Goal: Find specific page/section: Find specific page/section

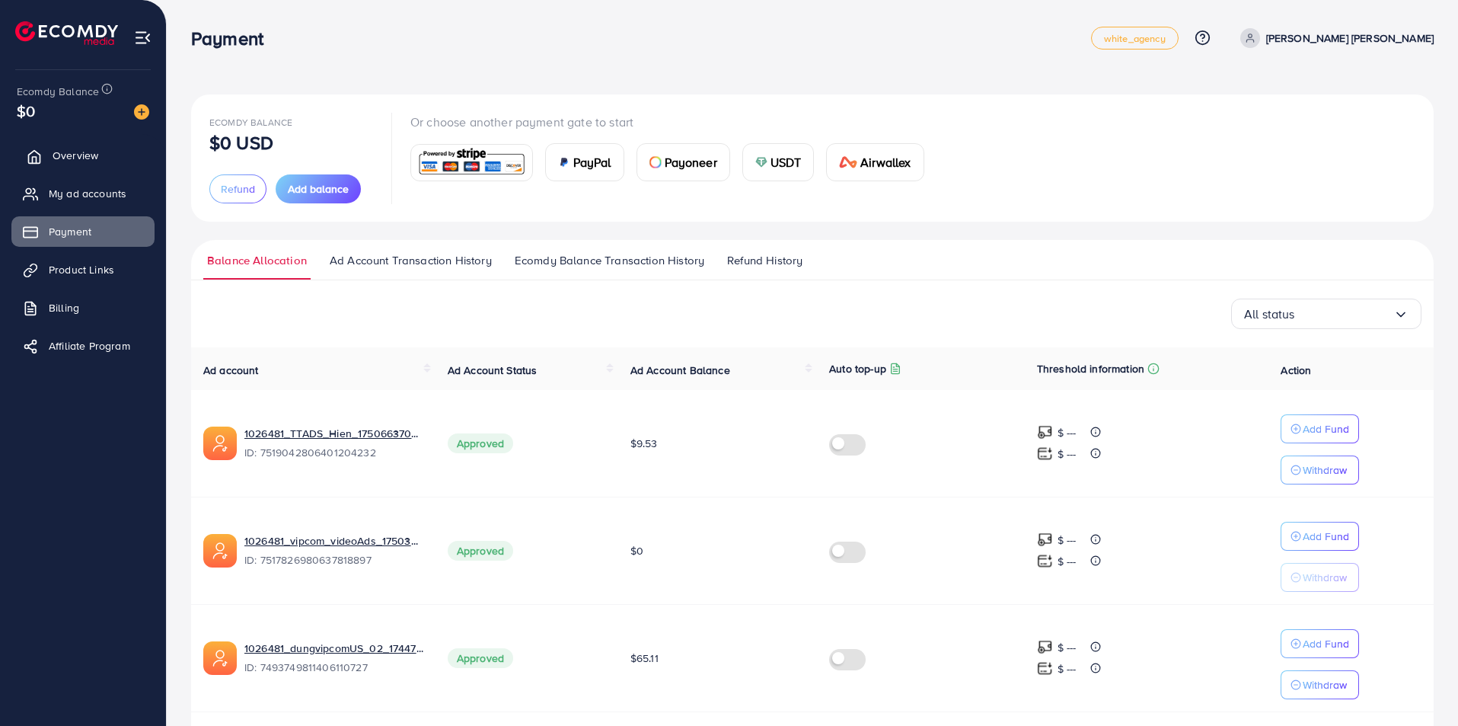
scroll to position [228, 0]
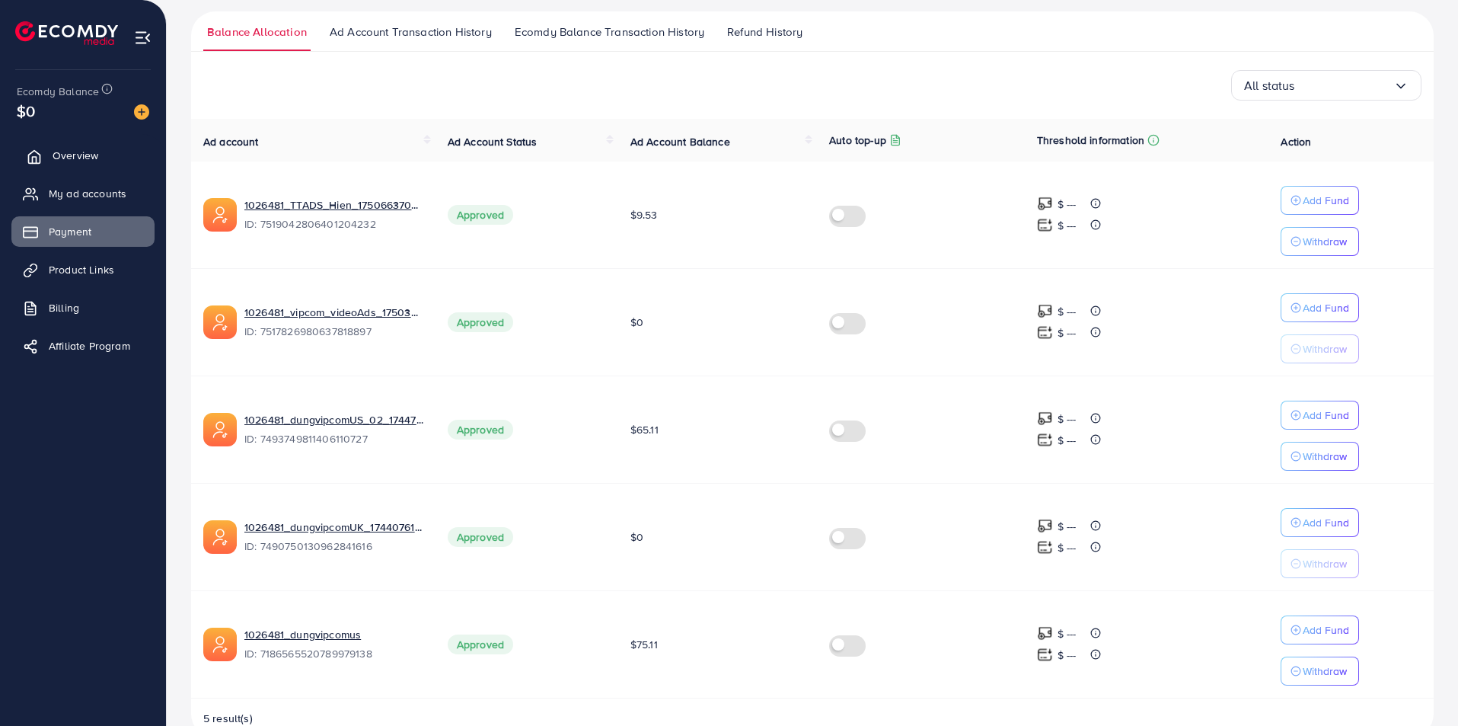
click at [92, 161] on span "Overview" at bounding box center [76, 155] width 46 height 15
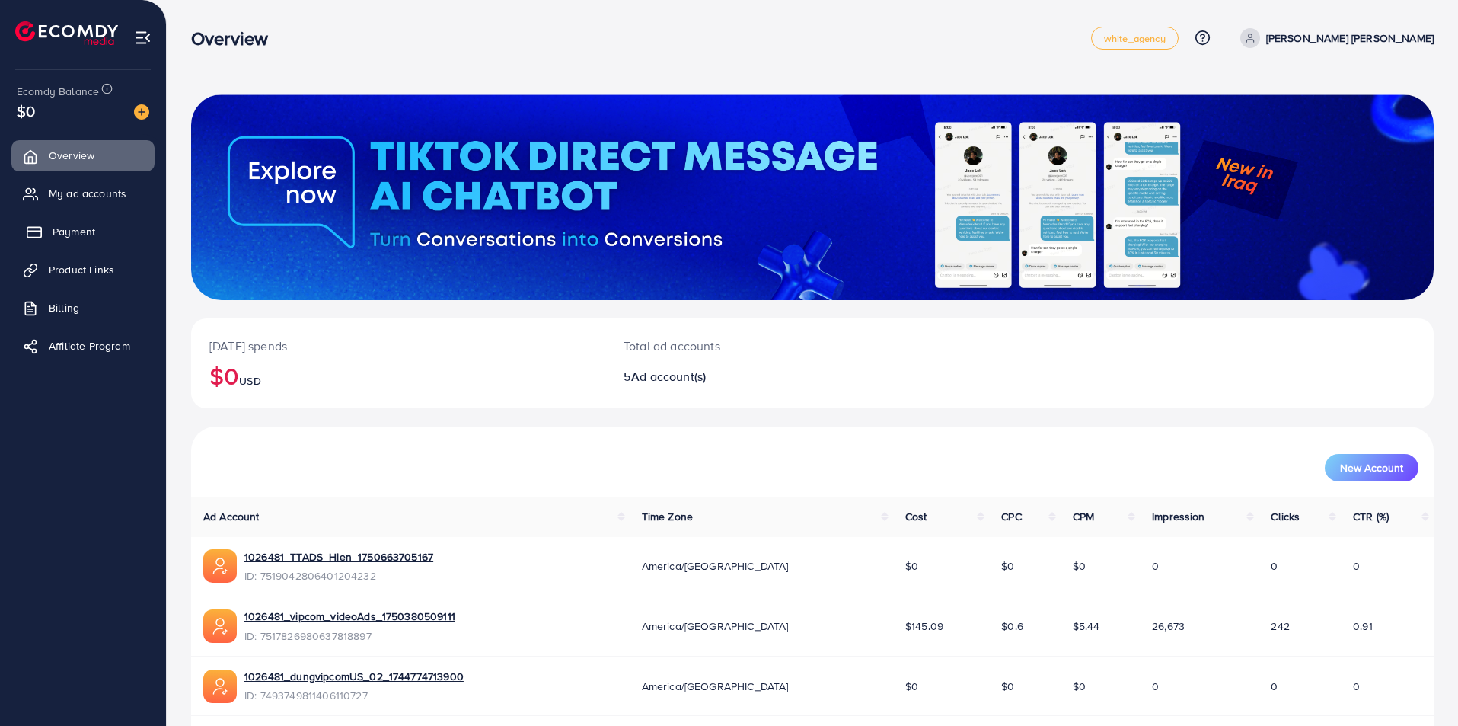
click at [87, 234] on span "Payment" at bounding box center [74, 231] width 43 height 15
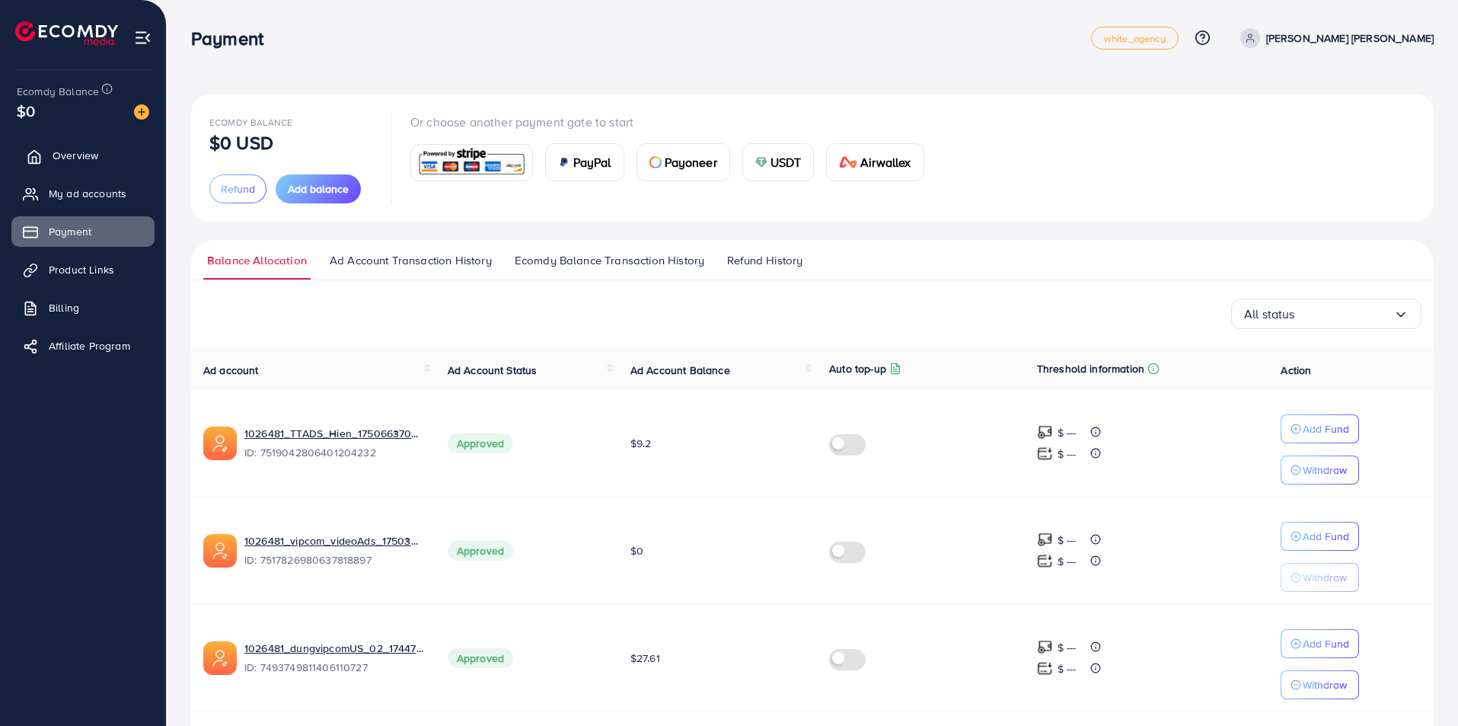
click at [82, 156] on span "Overview" at bounding box center [76, 155] width 46 height 15
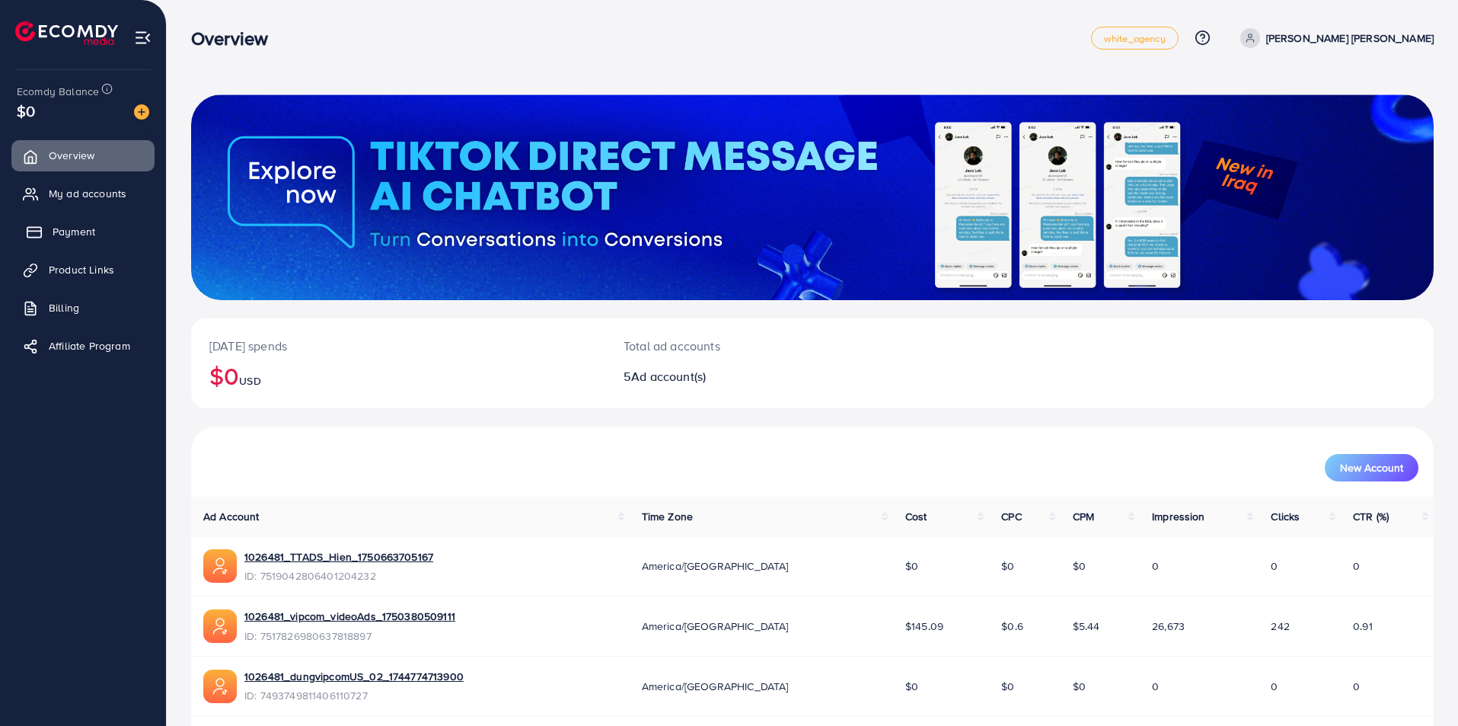
click at [81, 228] on span "Payment" at bounding box center [74, 231] width 43 height 15
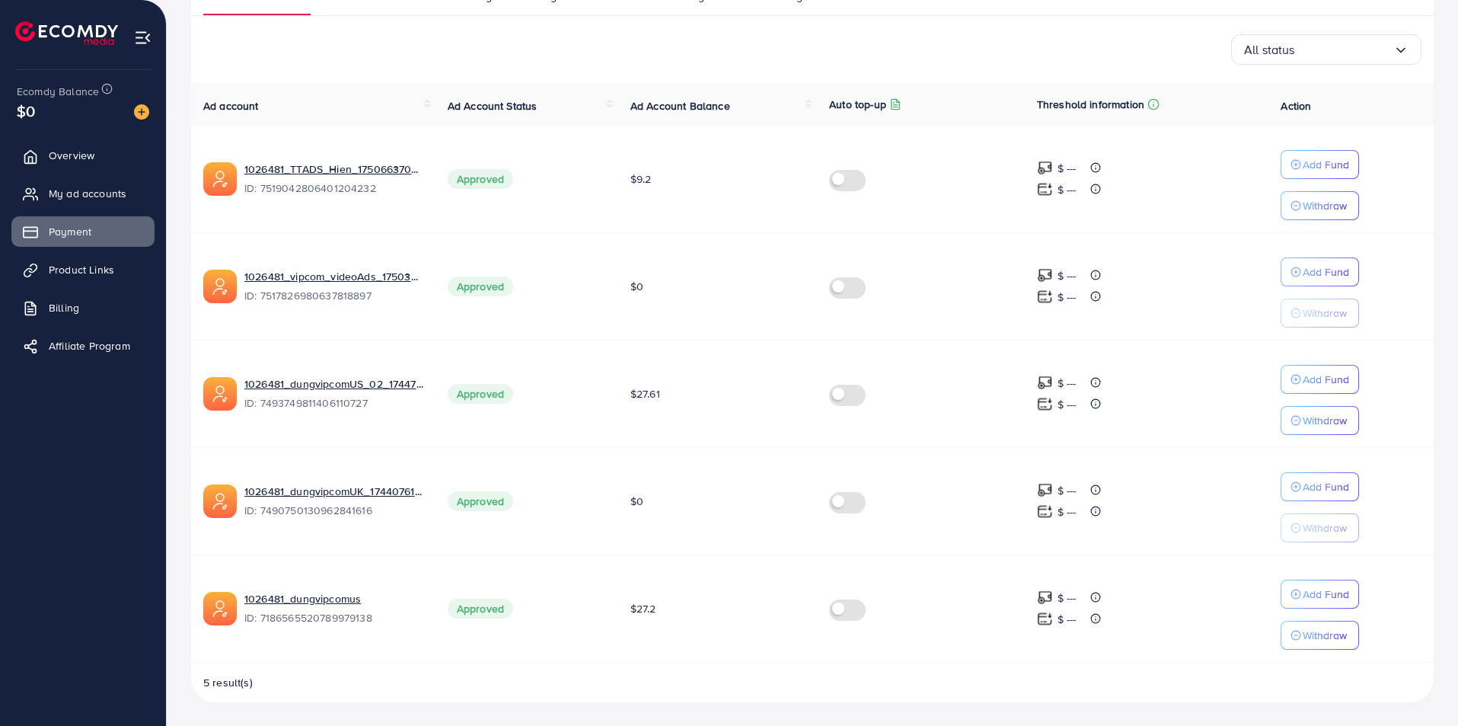
scroll to position [265, 0]
